Goal: Task Accomplishment & Management: Use online tool/utility

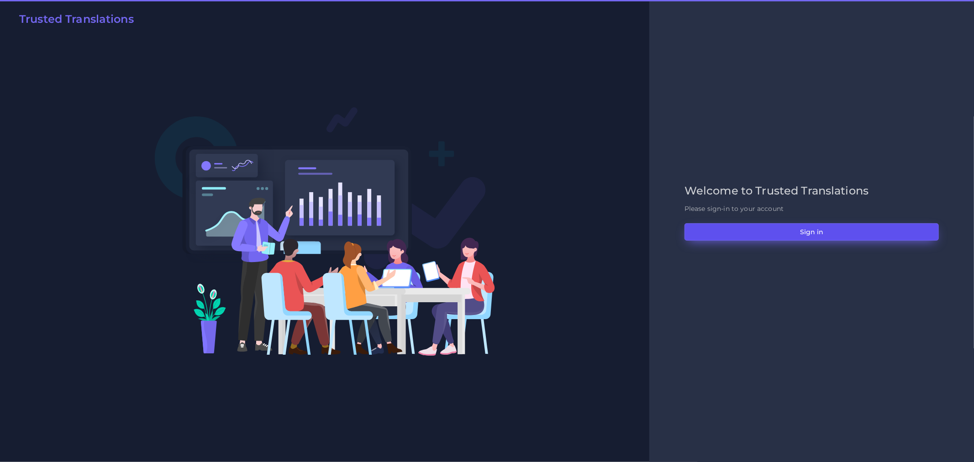
click at [796, 231] on button "Sign in" at bounding box center [811, 231] width 254 height 17
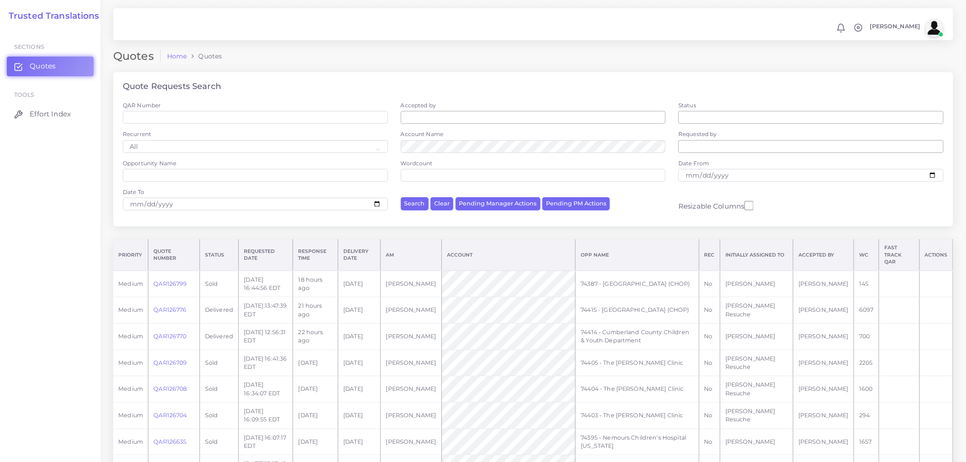
click at [279, 77] on div "Quote Requests Search" at bounding box center [533, 86] width 840 height 29
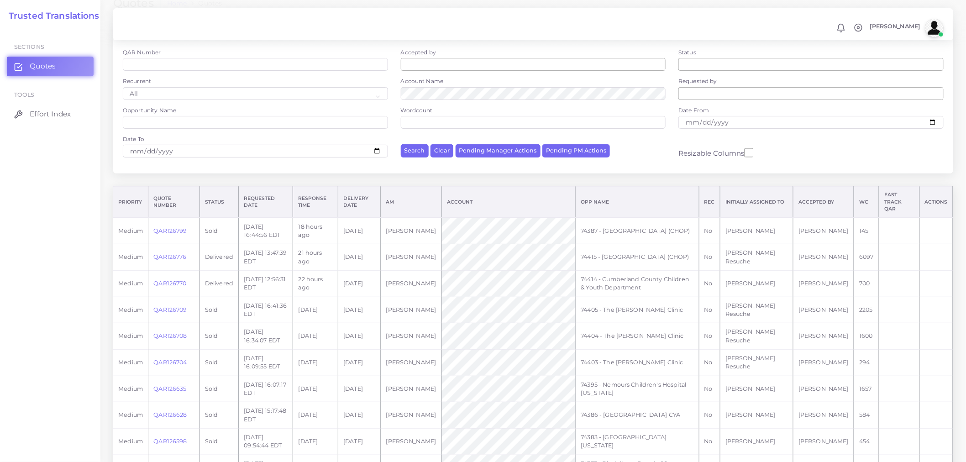
scroll to position [101, 0]
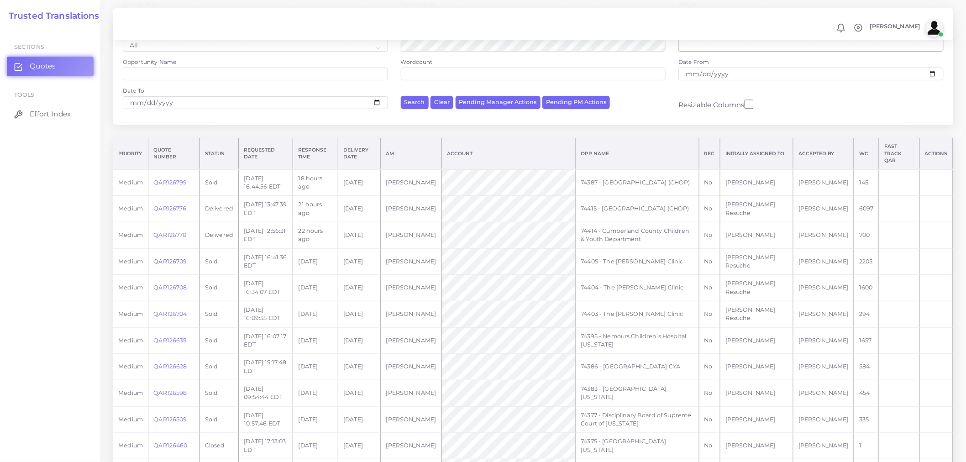
click at [171, 258] on link "QAR126709" at bounding box center [169, 261] width 33 height 7
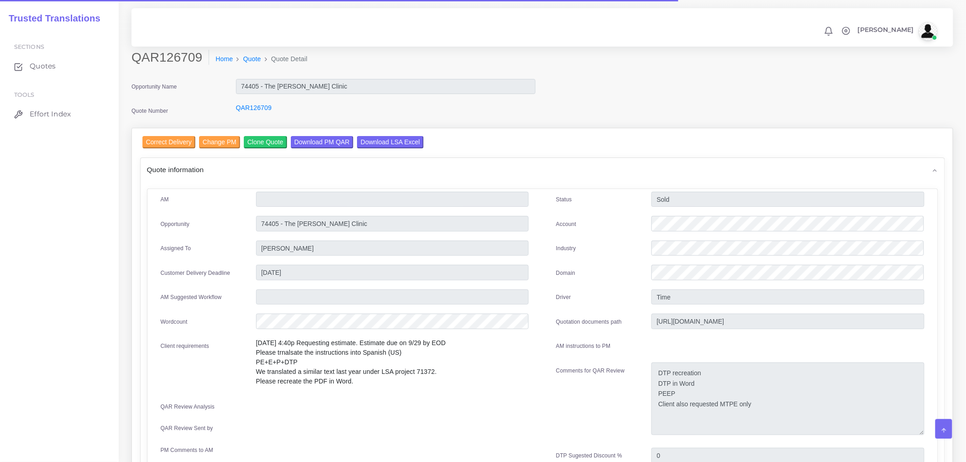
scroll to position [51, 0]
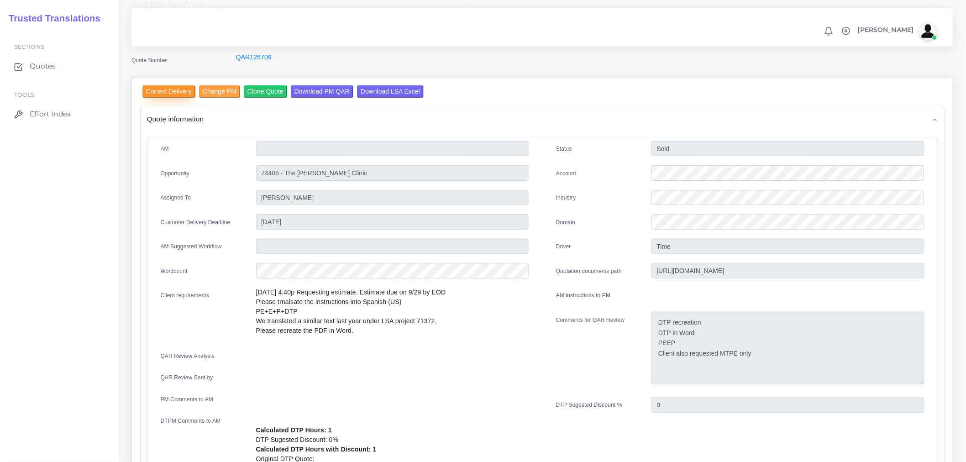
click at [186, 94] on input "Correct Delivery" at bounding box center [168, 91] width 53 height 12
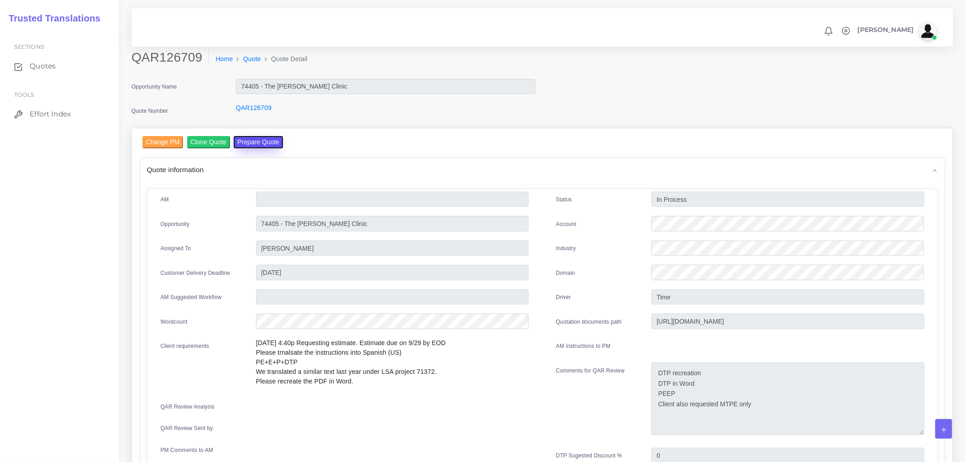
click at [258, 141] on button "Prepare Quote" at bounding box center [258, 142] width 49 height 12
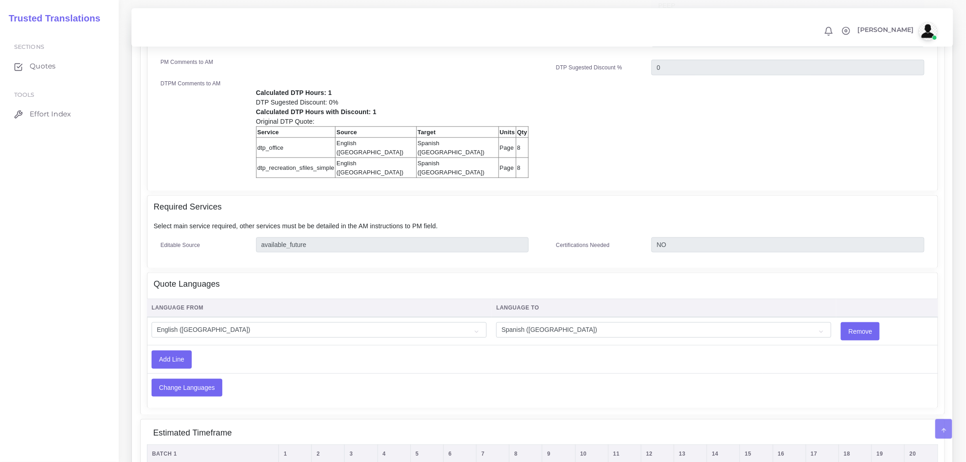
scroll to position [405, 0]
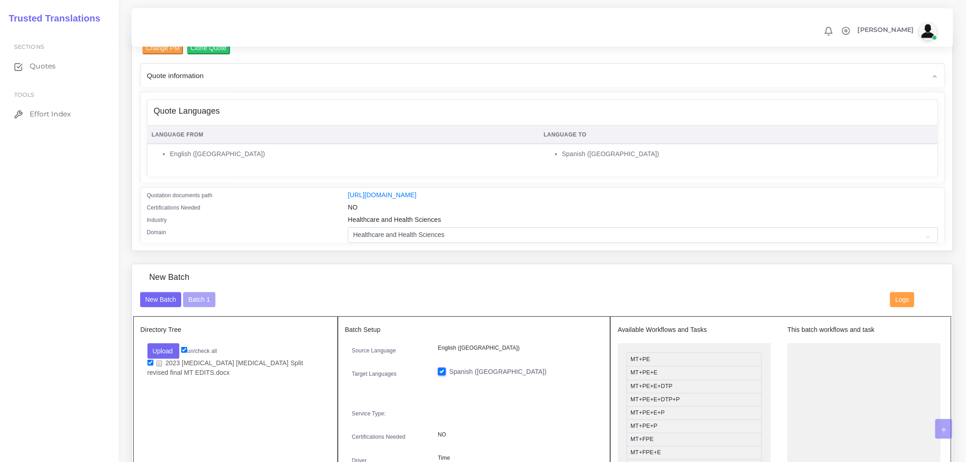
scroll to position [304, 0]
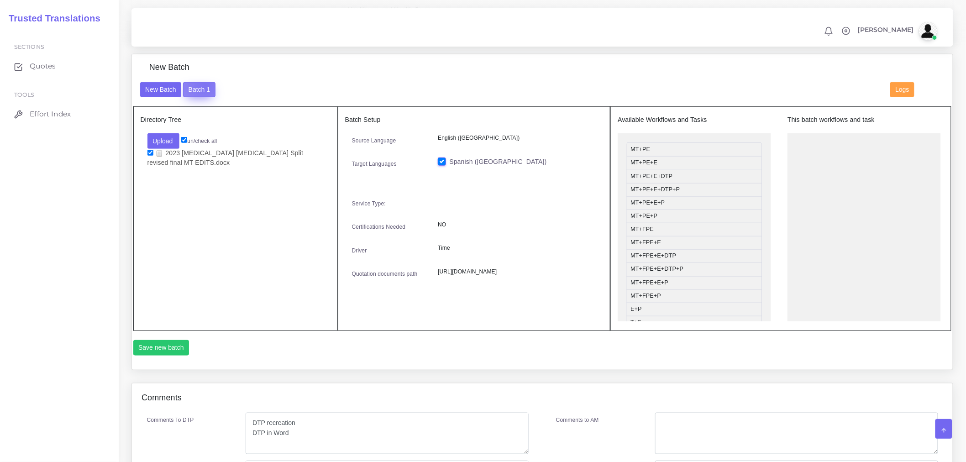
click at [204, 89] on button "Batch 1" at bounding box center [199, 90] width 32 height 16
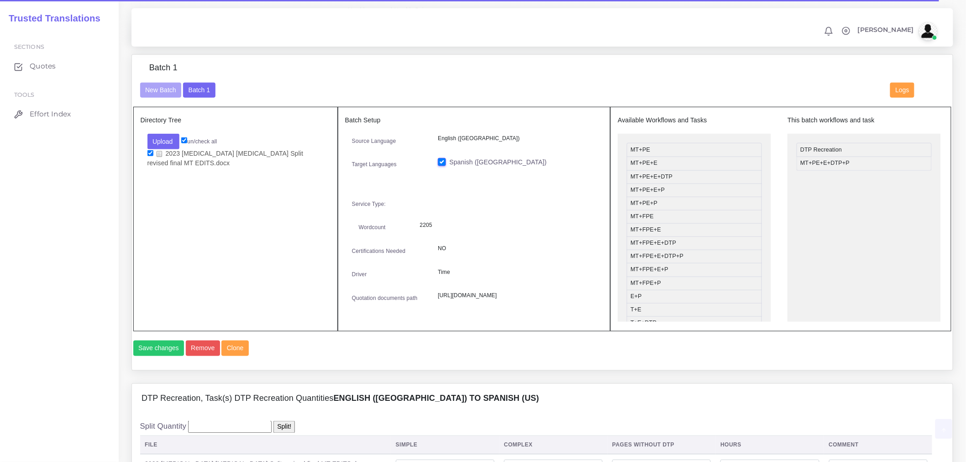
scroll to position [304, 0]
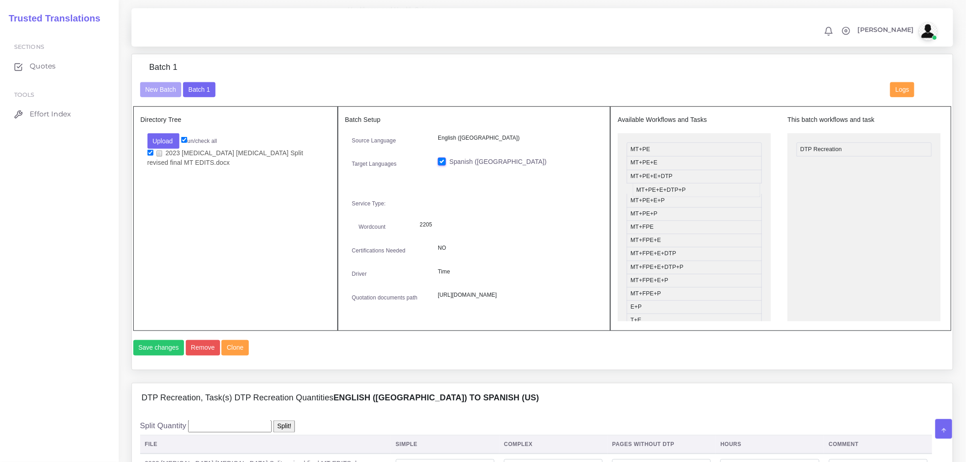
drag, startPoint x: 829, startPoint y: 167, endPoint x: 665, endPoint y: 194, distance: 166.1
drag, startPoint x: 663, startPoint y: 156, endPoint x: 856, endPoint y: 178, distance: 194.4
drag, startPoint x: 655, startPoint y: 209, endPoint x: 834, endPoint y: 184, distance: 180.1
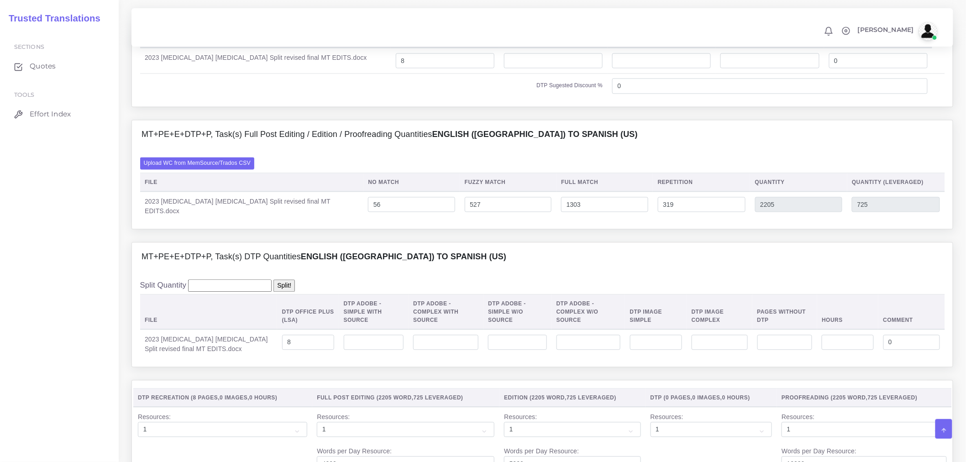
scroll to position [405, 0]
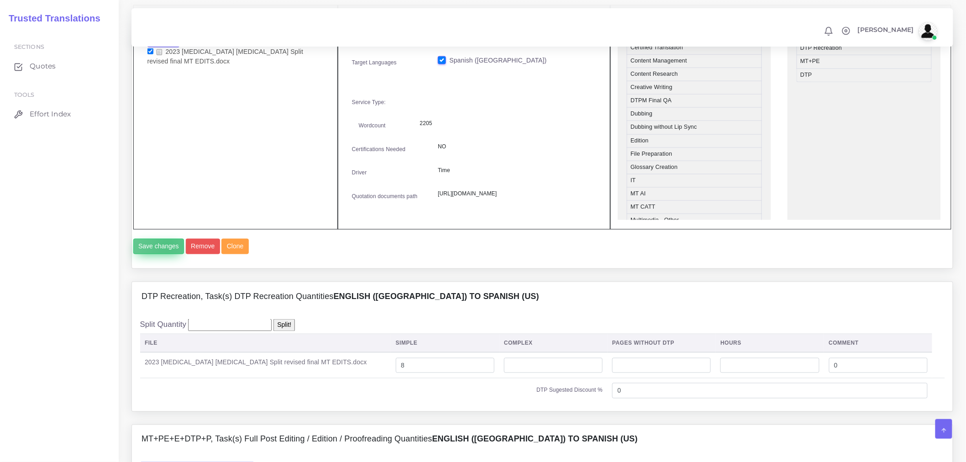
click at [167, 254] on button "Save changes" at bounding box center [158, 247] width 51 height 16
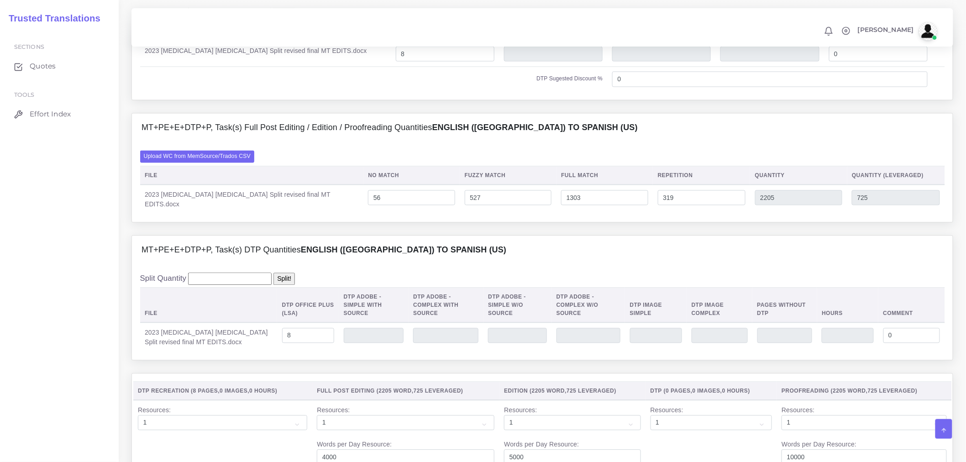
scroll to position [862, 0]
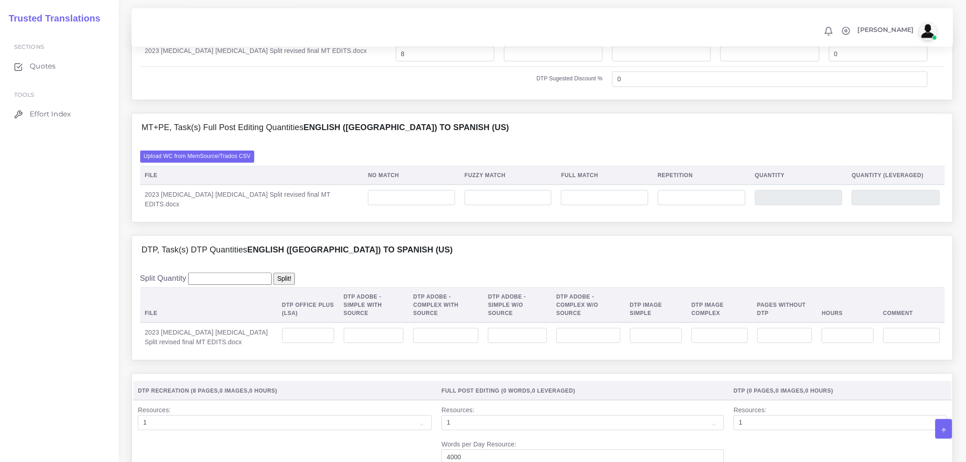
scroll to position [760, 0]
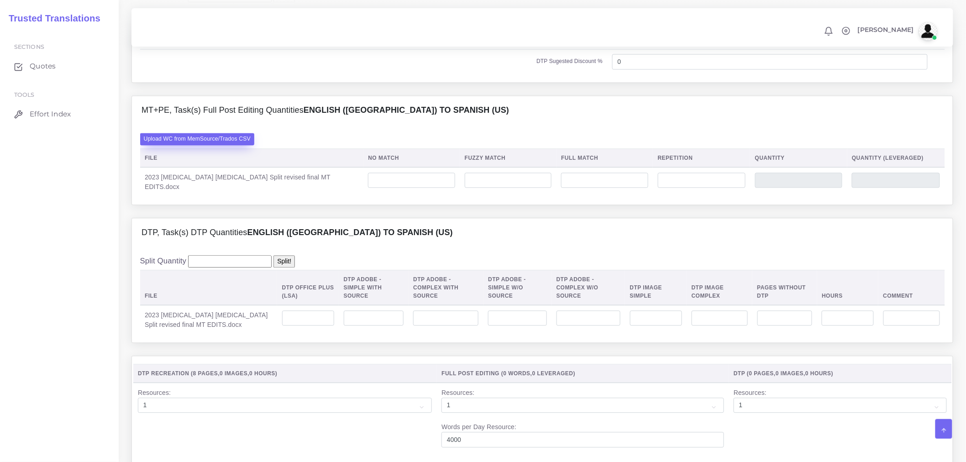
click at [235, 145] on label "Upload WC from MemSource/Trados CSV" at bounding box center [197, 139] width 115 height 12
click at [0, 0] on input "Upload WC from MemSource/Trados CSV" at bounding box center [0, 0] width 0 height 0
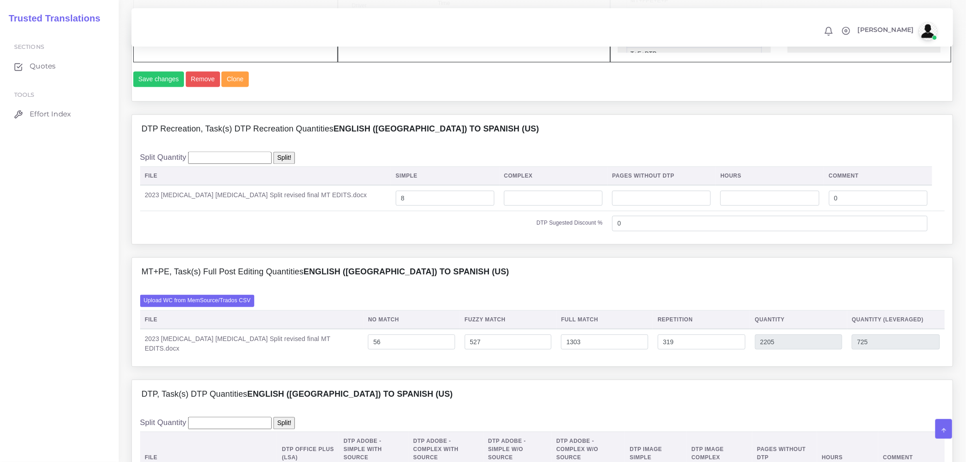
scroll to position [710, 0]
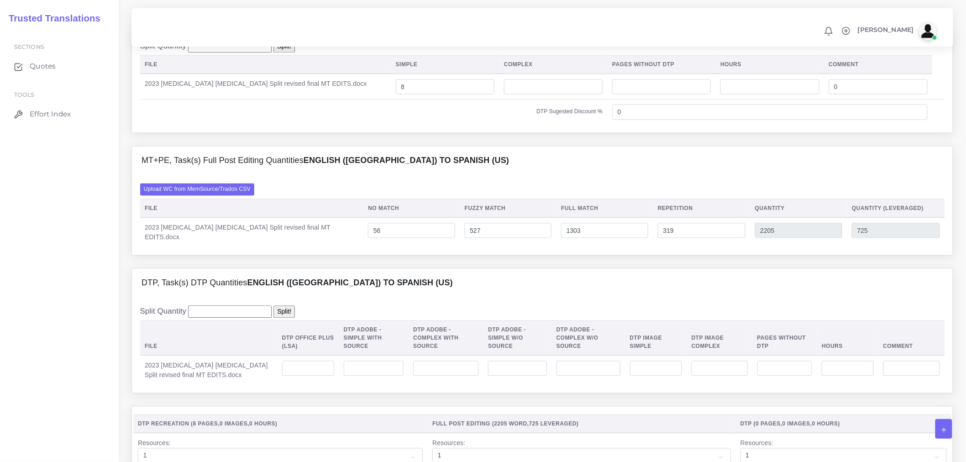
drag, startPoint x: 260, startPoint y: 385, endPoint x: 262, endPoint y: 381, distance: 4.7
click at [277, 384] on td at bounding box center [308, 370] width 62 height 29
click at [282, 377] on input "number" at bounding box center [308, 369] width 52 height 16
type input "8"
click at [429, 334] on div "Split Quantity Split! File DTP Office Plus (LSA) DTP Adobe - Simple With Source…" at bounding box center [542, 345] width 805 height 79
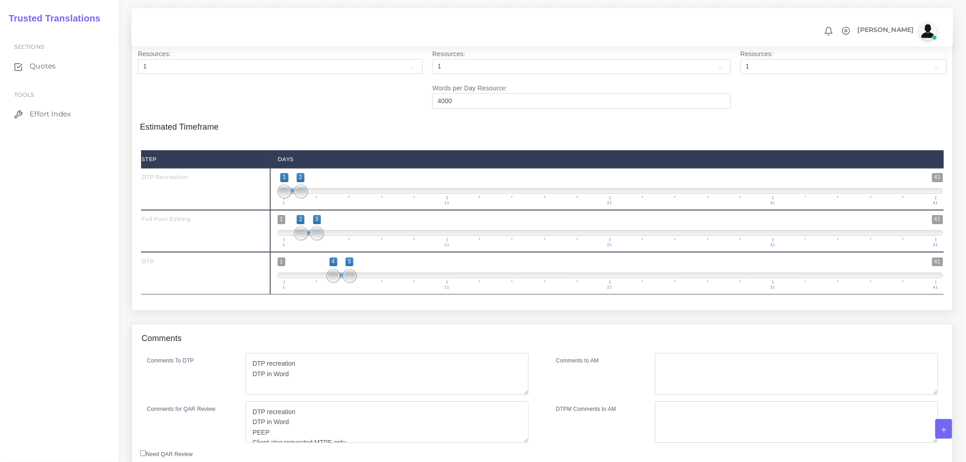
scroll to position [1178, 0]
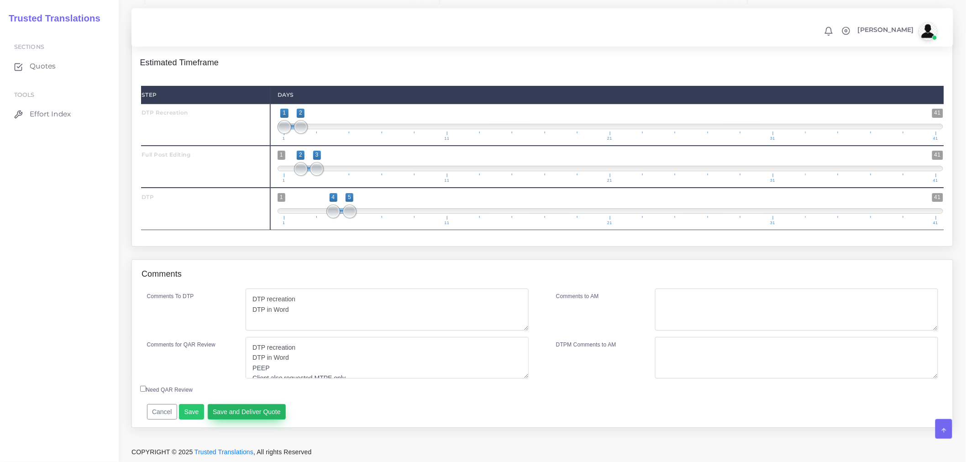
click at [260, 409] on button "Save and Deliver Quote" at bounding box center [247, 412] width 79 height 16
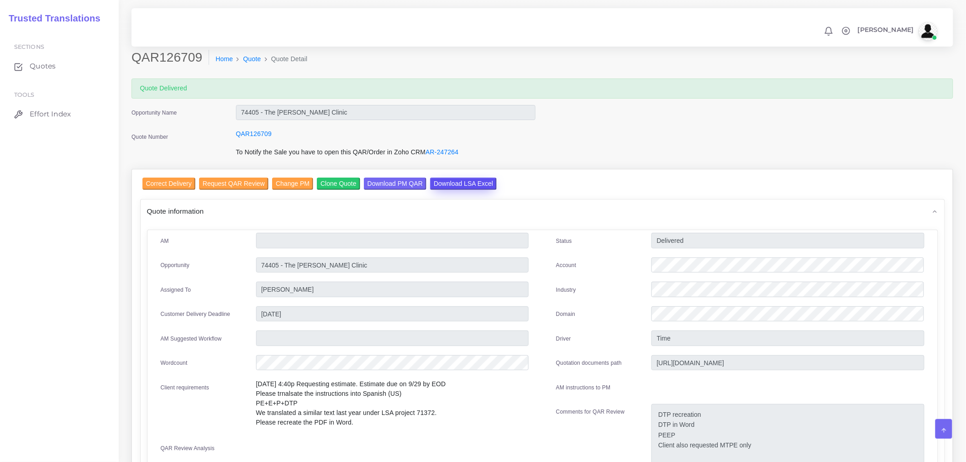
click at [474, 181] on input "Download LSA Excel" at bounding box center [463, 184] width 67 height 12
